Goal: Check status: Check status

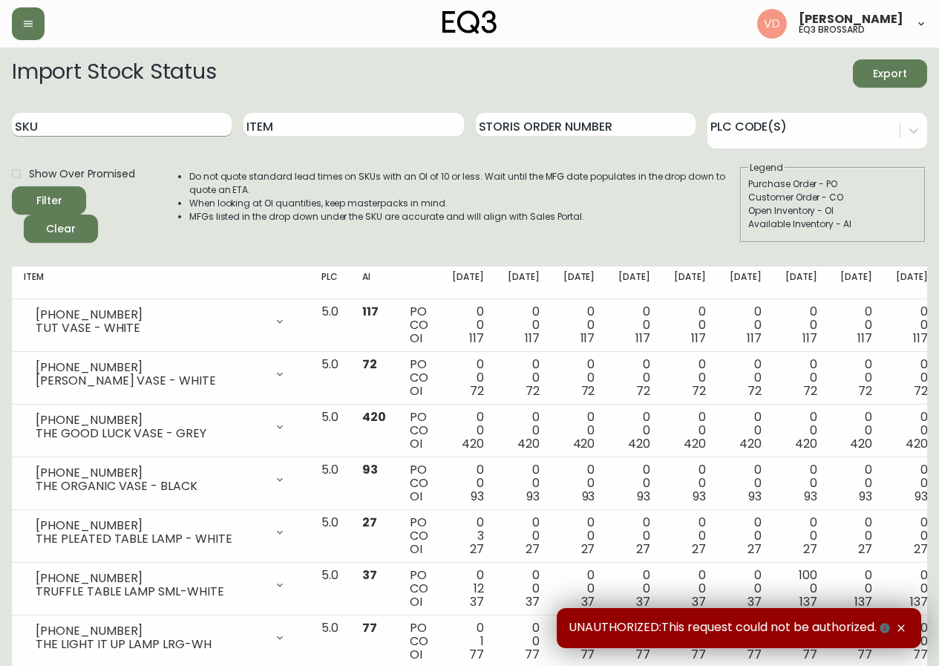
click at [160, 123] on input "SKU" at bounding box center [122, 125] width 220 height 24
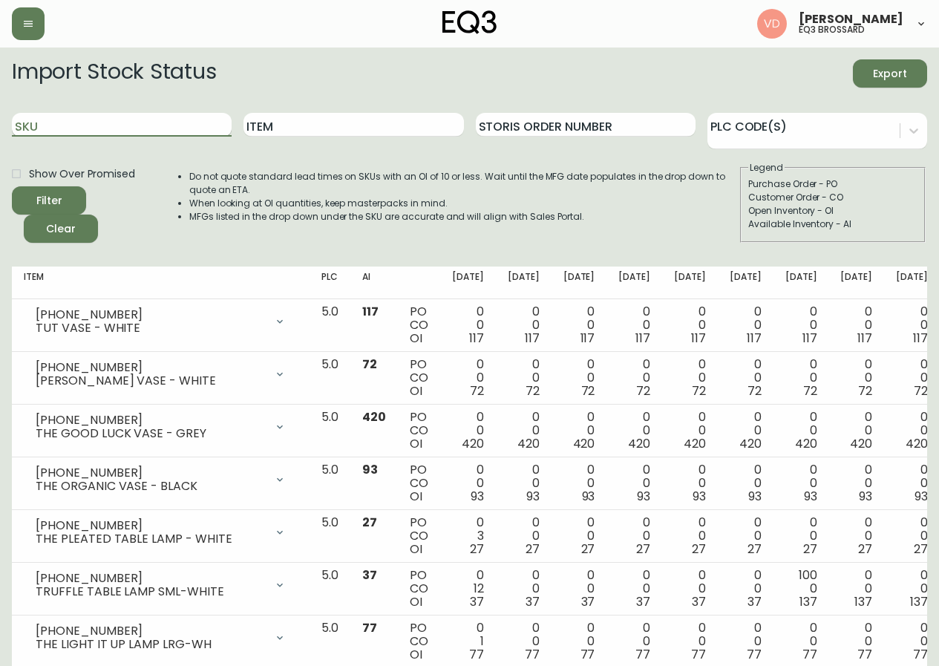
paste input "[PHONE_NUMBER]"
type input "[PHONE_NUMBER]"
click at [12, 186] on button "Filter" at bounding box center [49, 200] width 74 height 28
